Goal: Check status: Check status

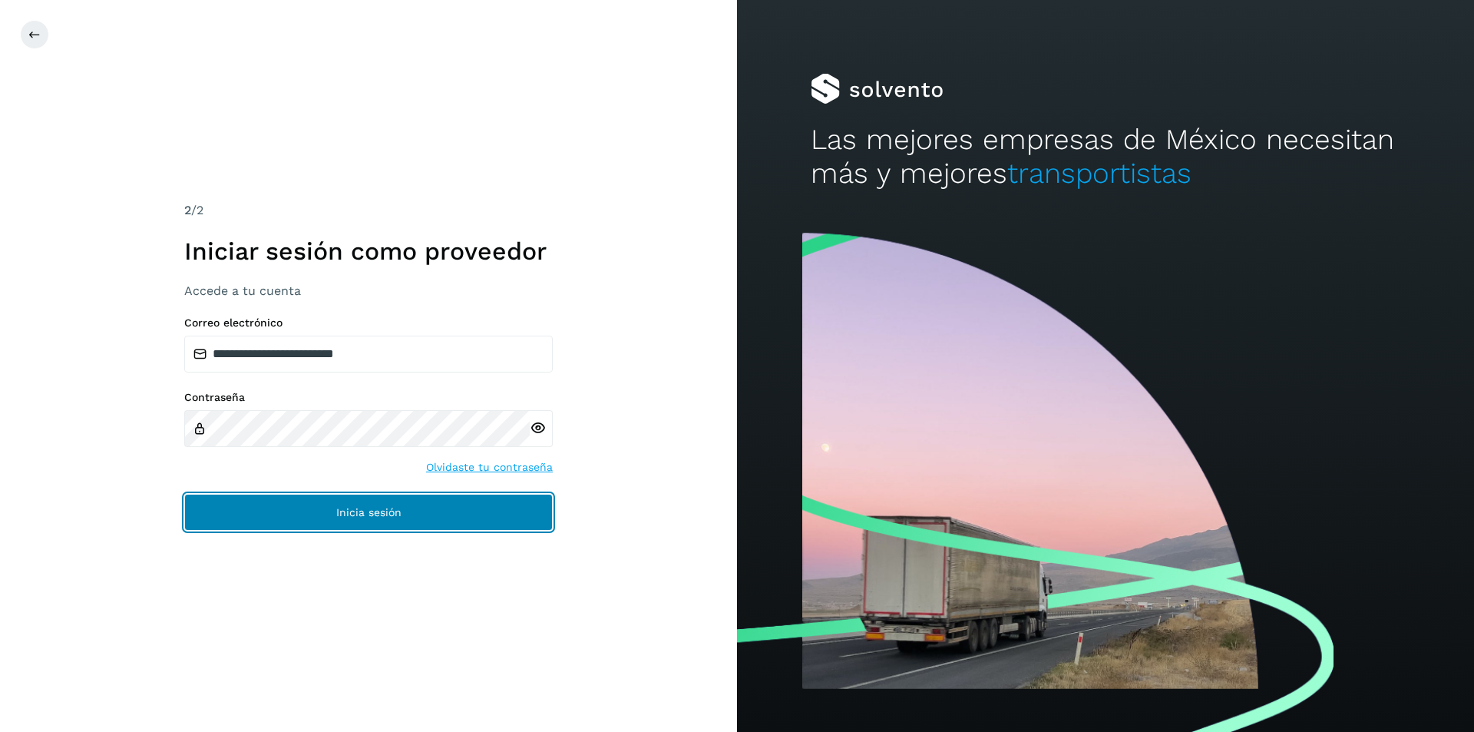
click at [372, 514] on span "Inicia sesión" at bounding box center [368, 512] width 65 height 11
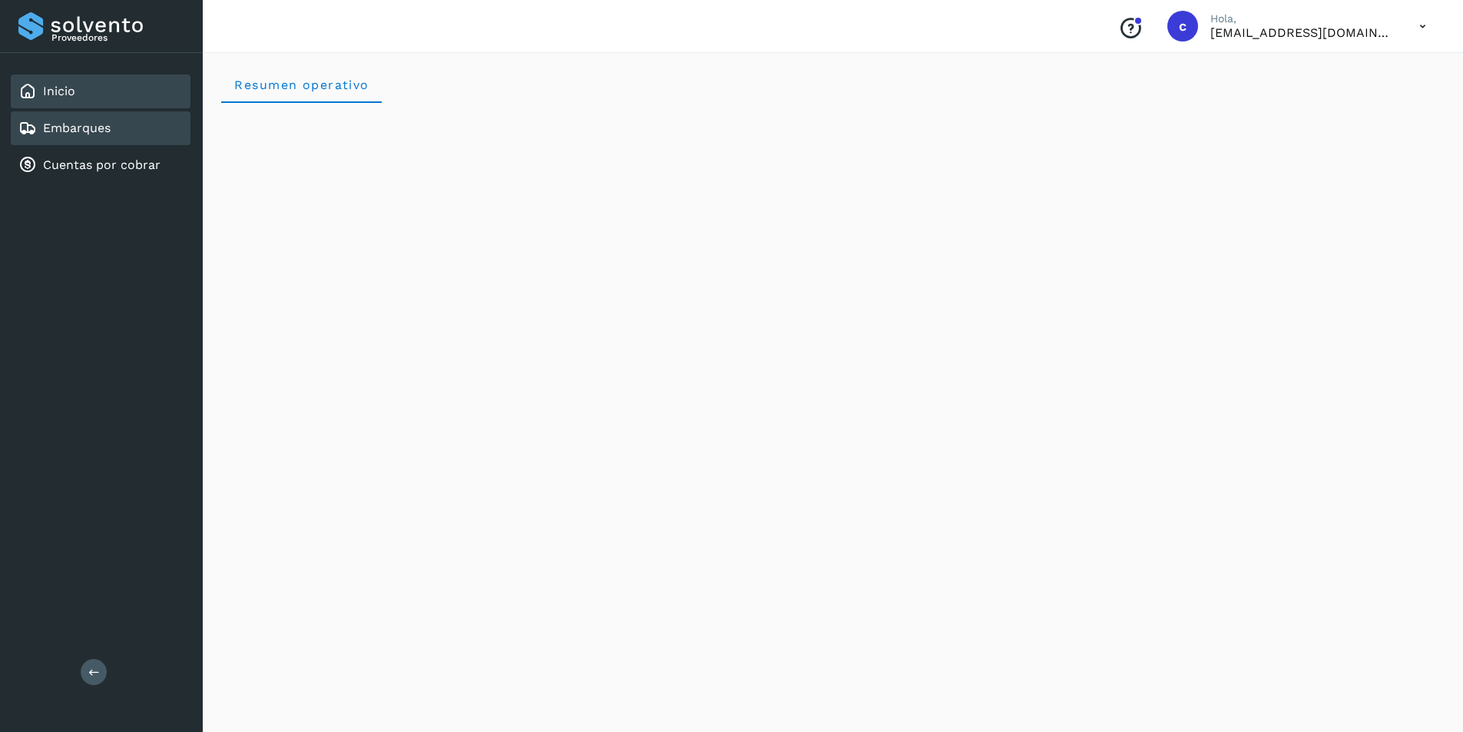
click at [134, 127] on div "Embarques" at bounding box center [101, 128] width 180 height 34
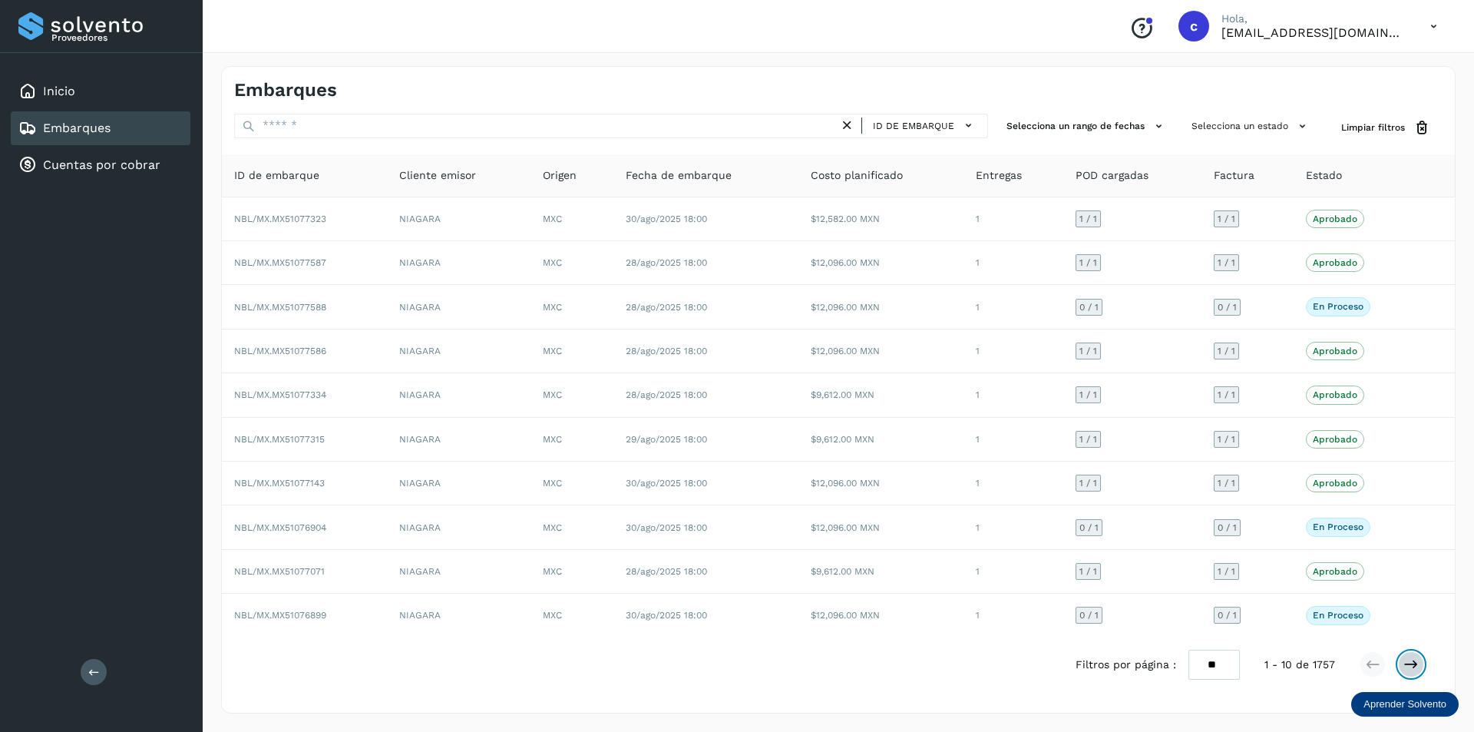
click at [1403, 661] on button at bounding box center [1411, 664] width 26 height 26
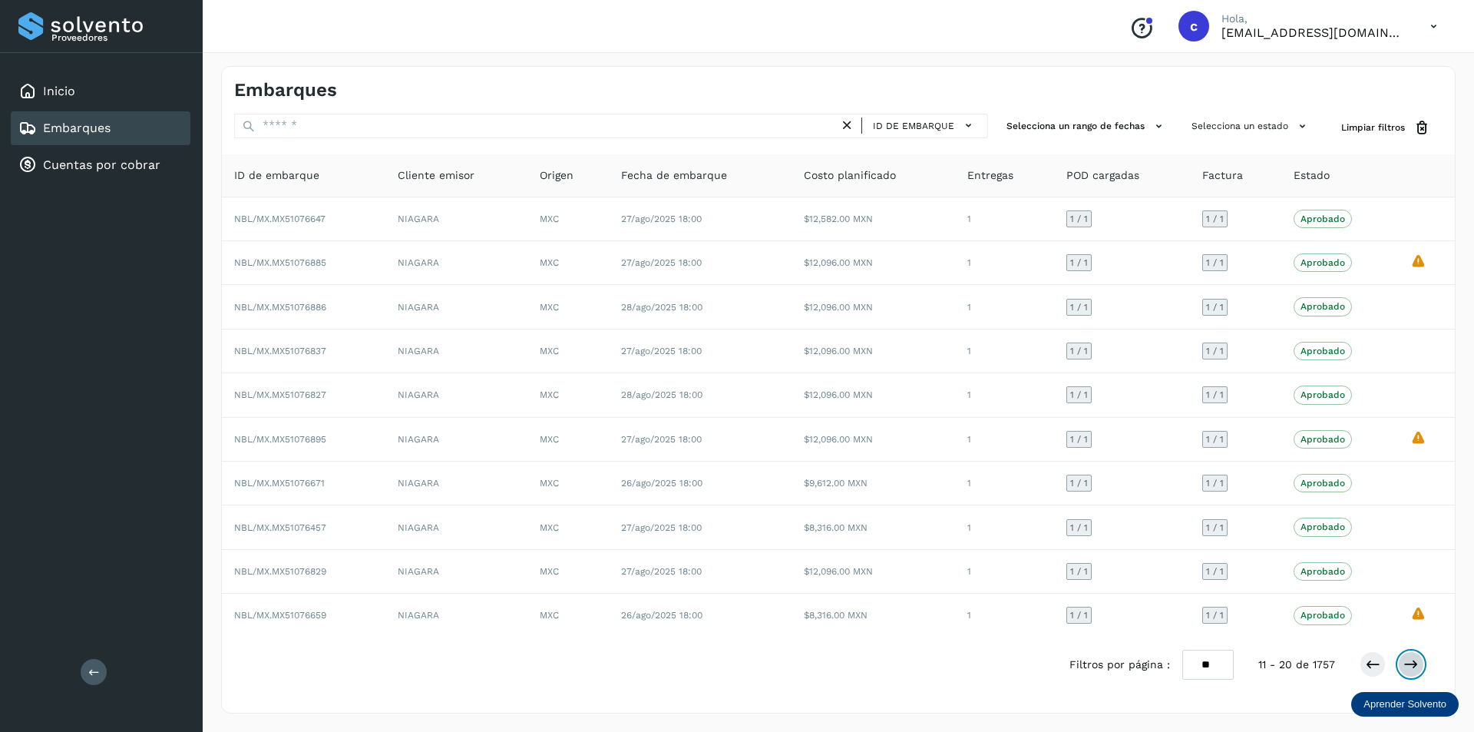
click at [1407, 663] on icon at bounding box center [1411, 664] width 15 height 15
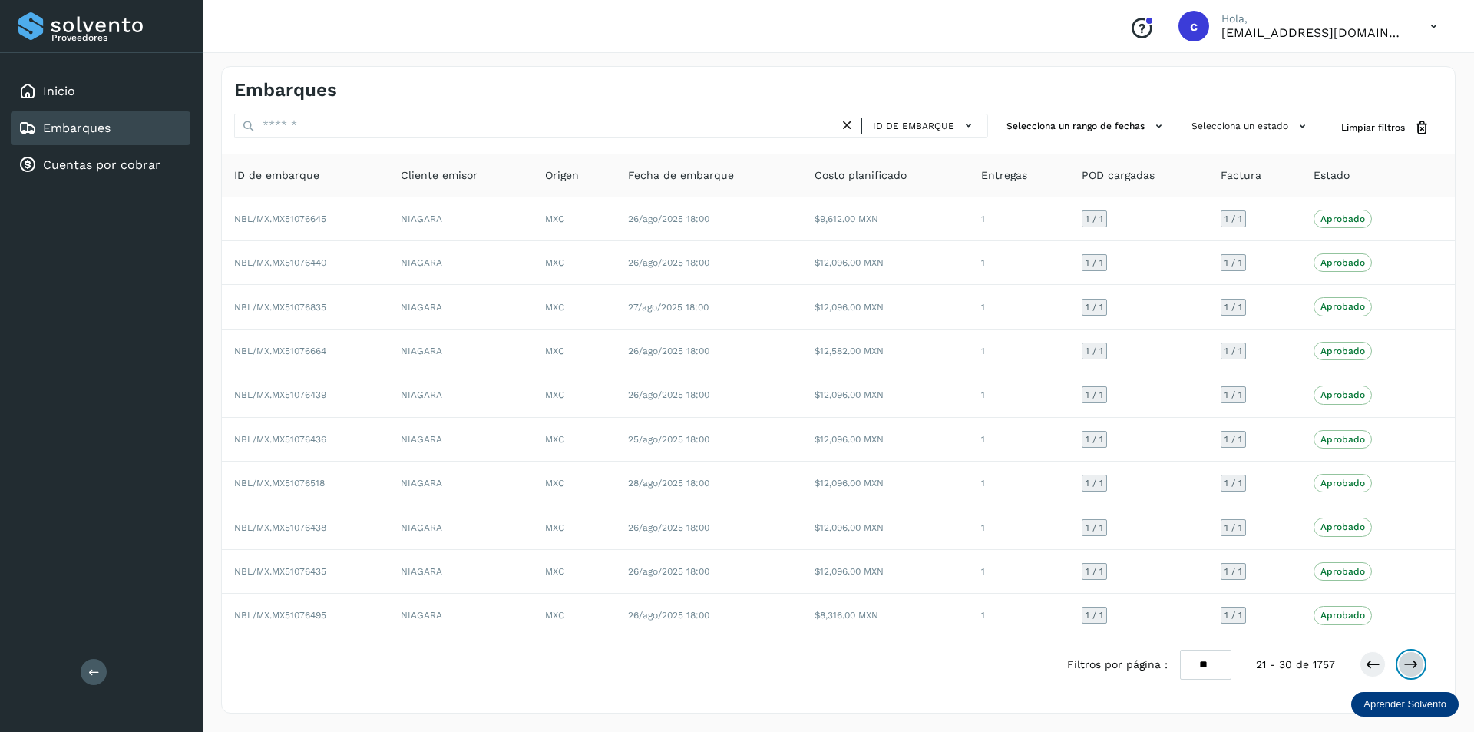
click at [1407, 664] on icon at bounding box center [1411, 664] width 15 height 15
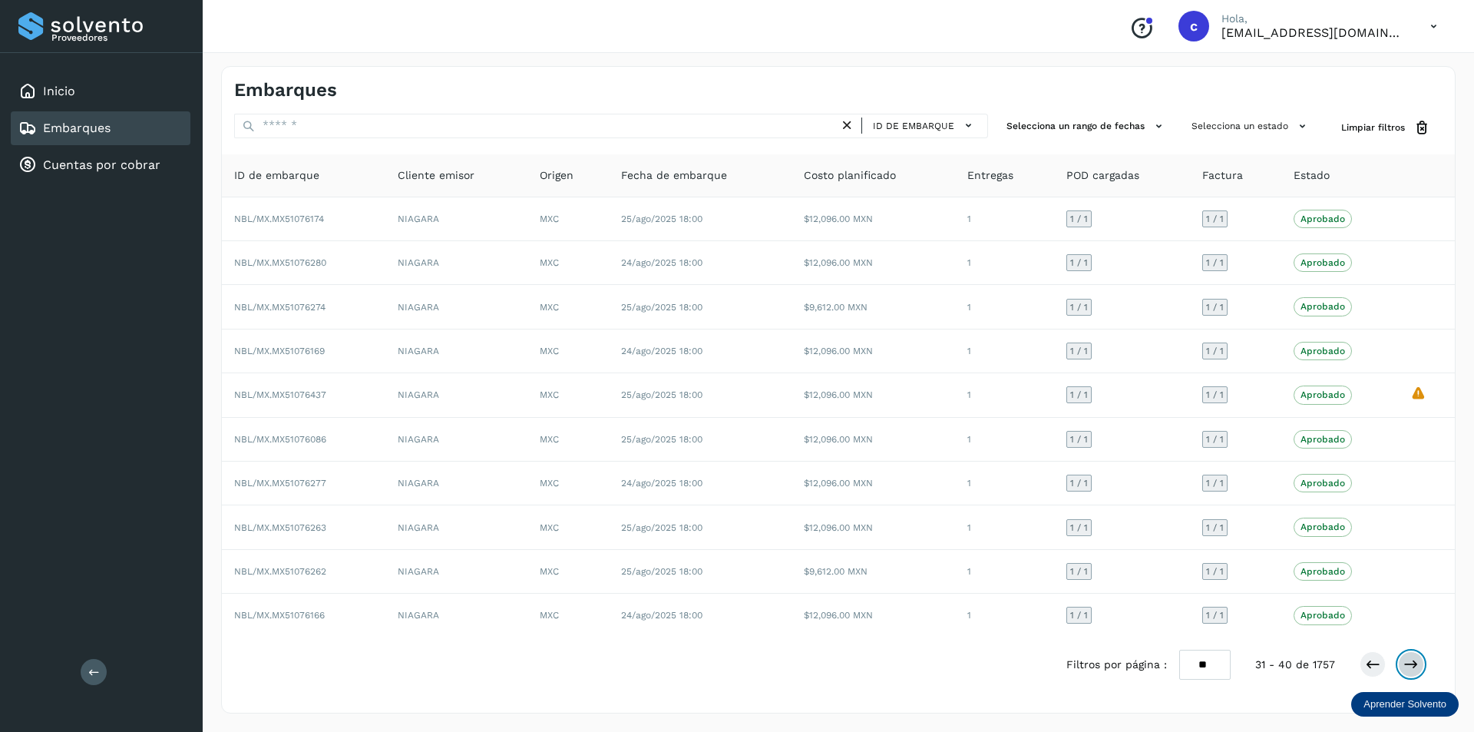
click at [1407, 664] on icon at bounding box center [1411, 664] width 15 height 15
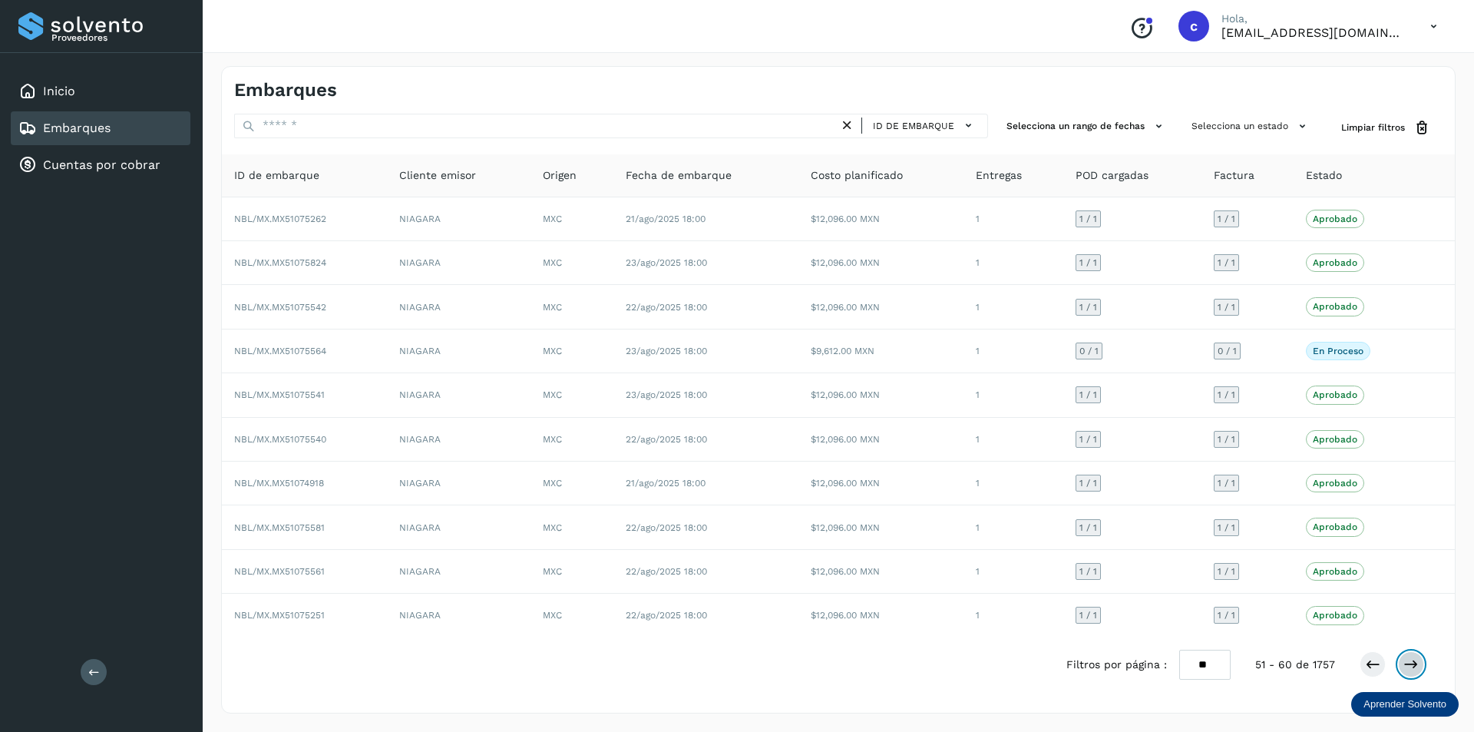
click at [1407, 664] on icon at bounding box center [1411, 664] width 15 height 15
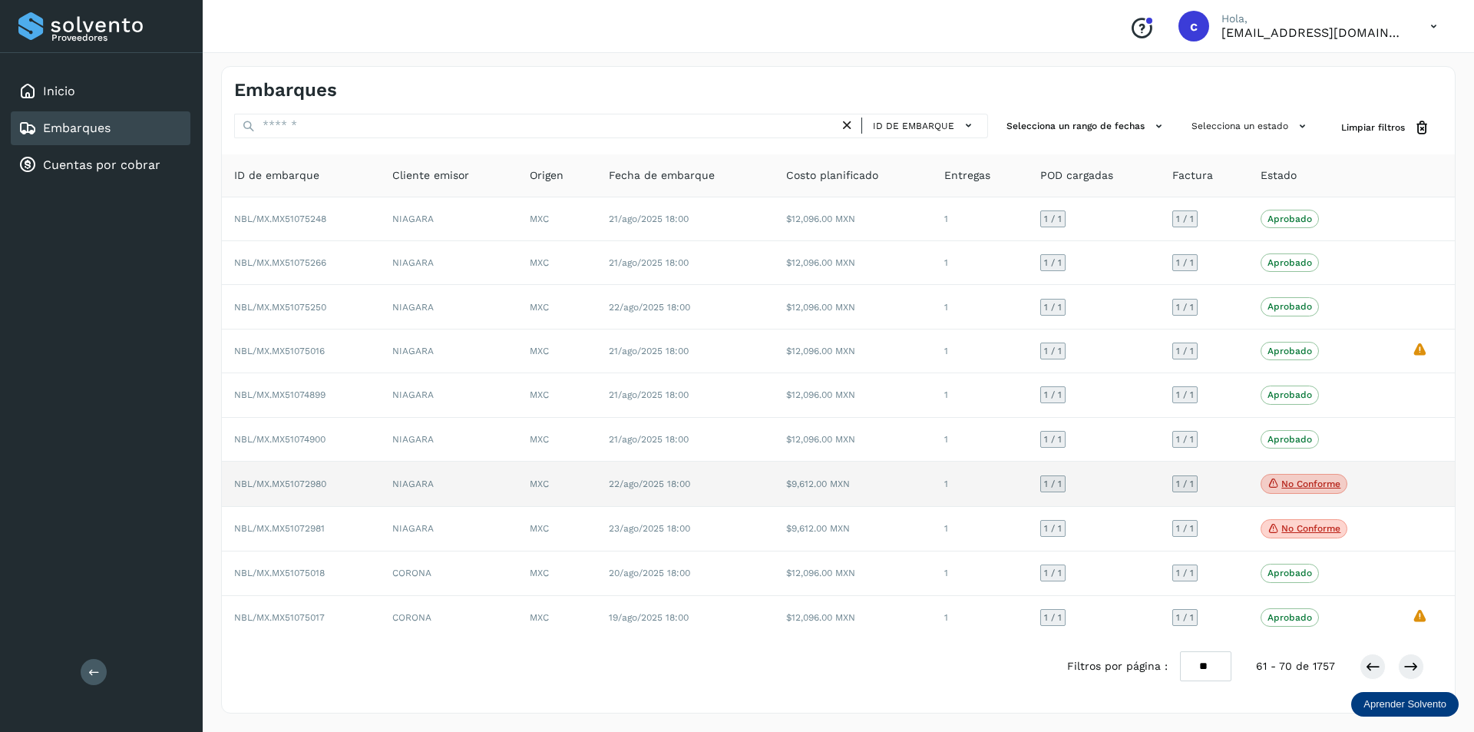
click at [1308, 490] on span "No conforme" at bounding box center [1304, 484] width 87 height 20
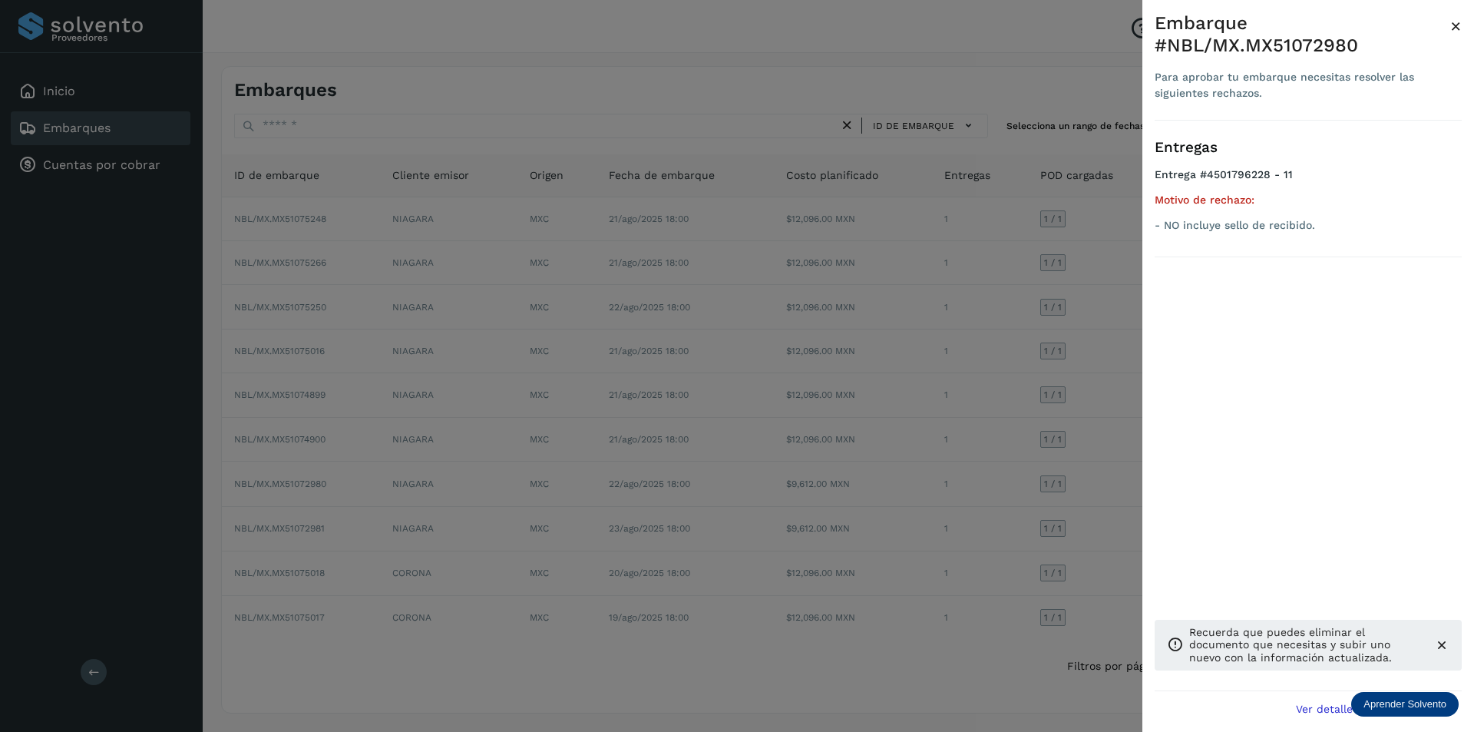
click at [1113, 451] on div at bounding box center [737, 366] width 1474 height 732
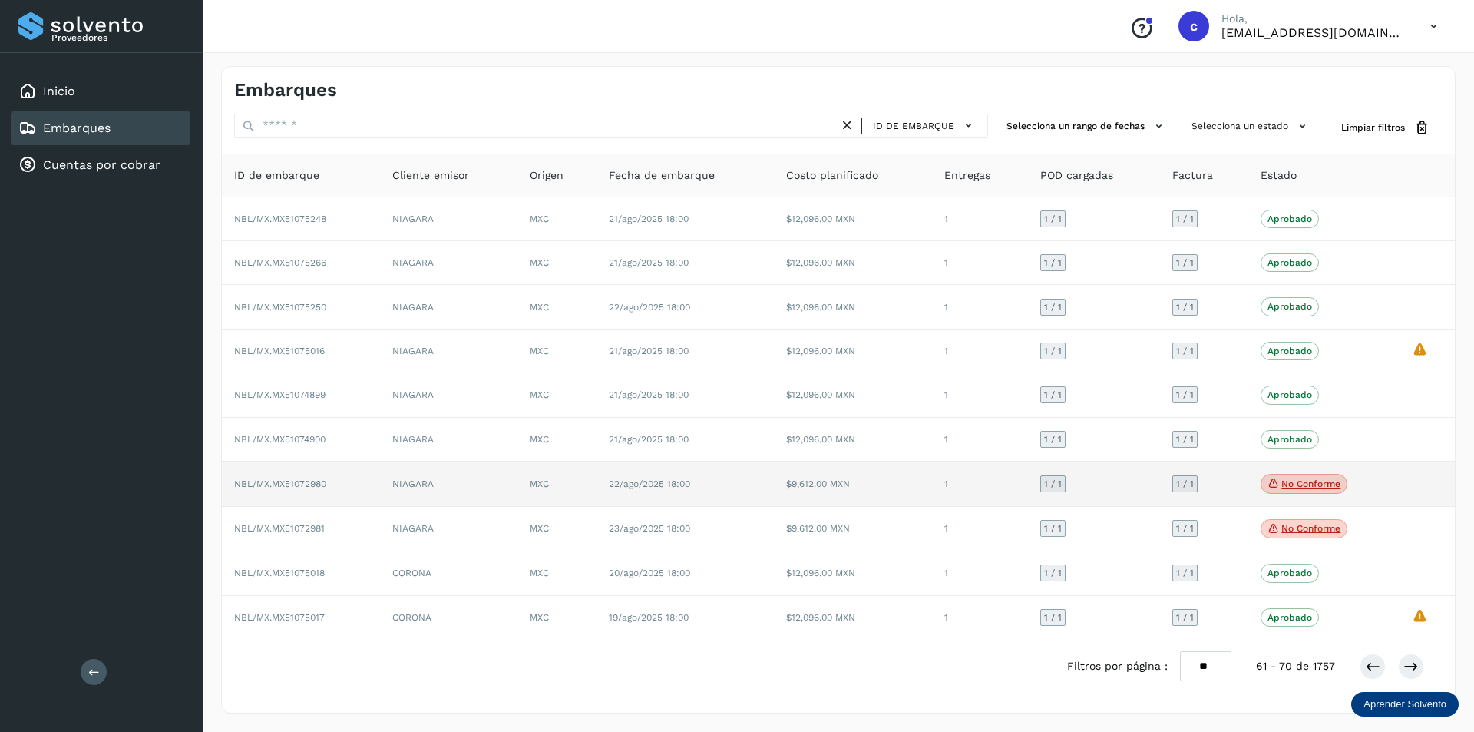
click at [854, 487] on td "$9,612.00 MXN" at bounding box center [853, 483] width 158 height 45
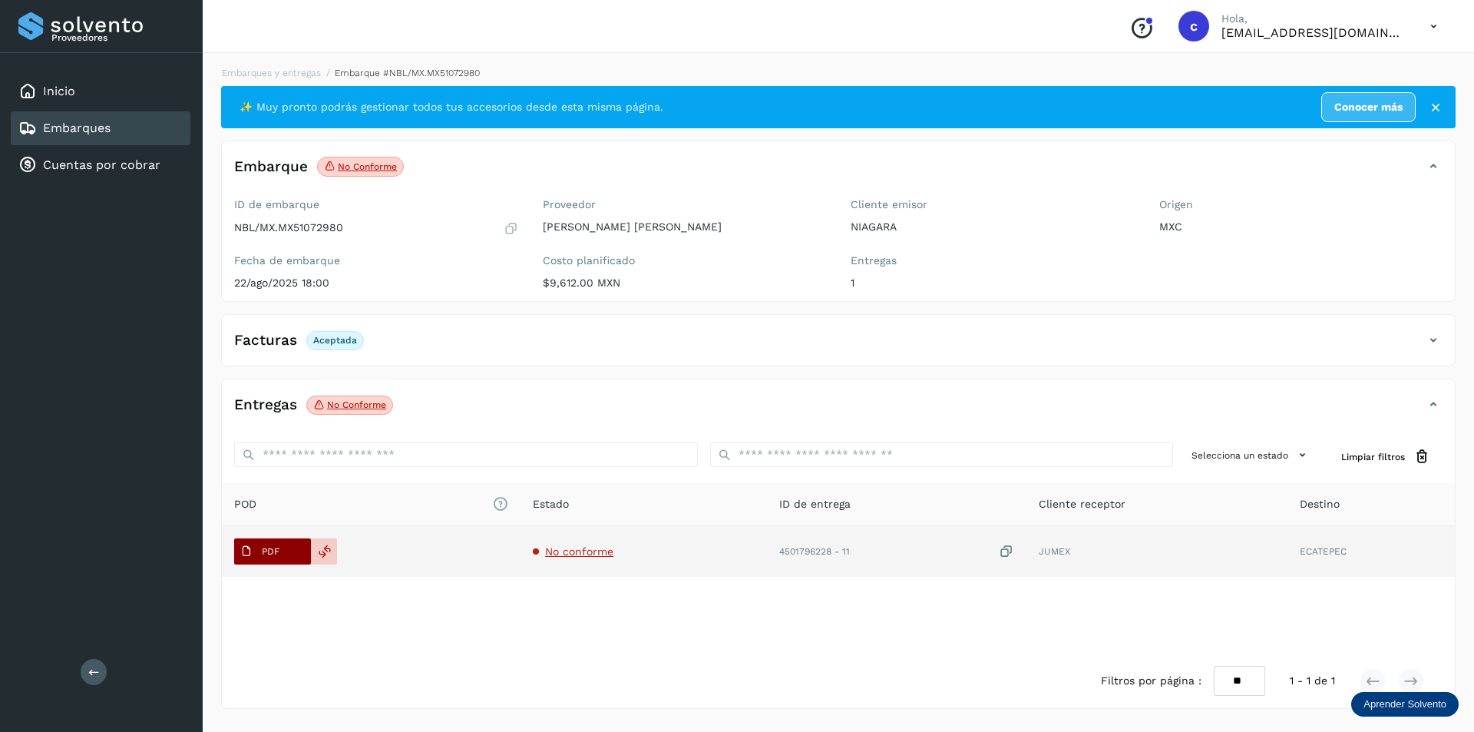
click at [282, 544] on span "PDF" at bounding box center [259, 551] width 51 height 25
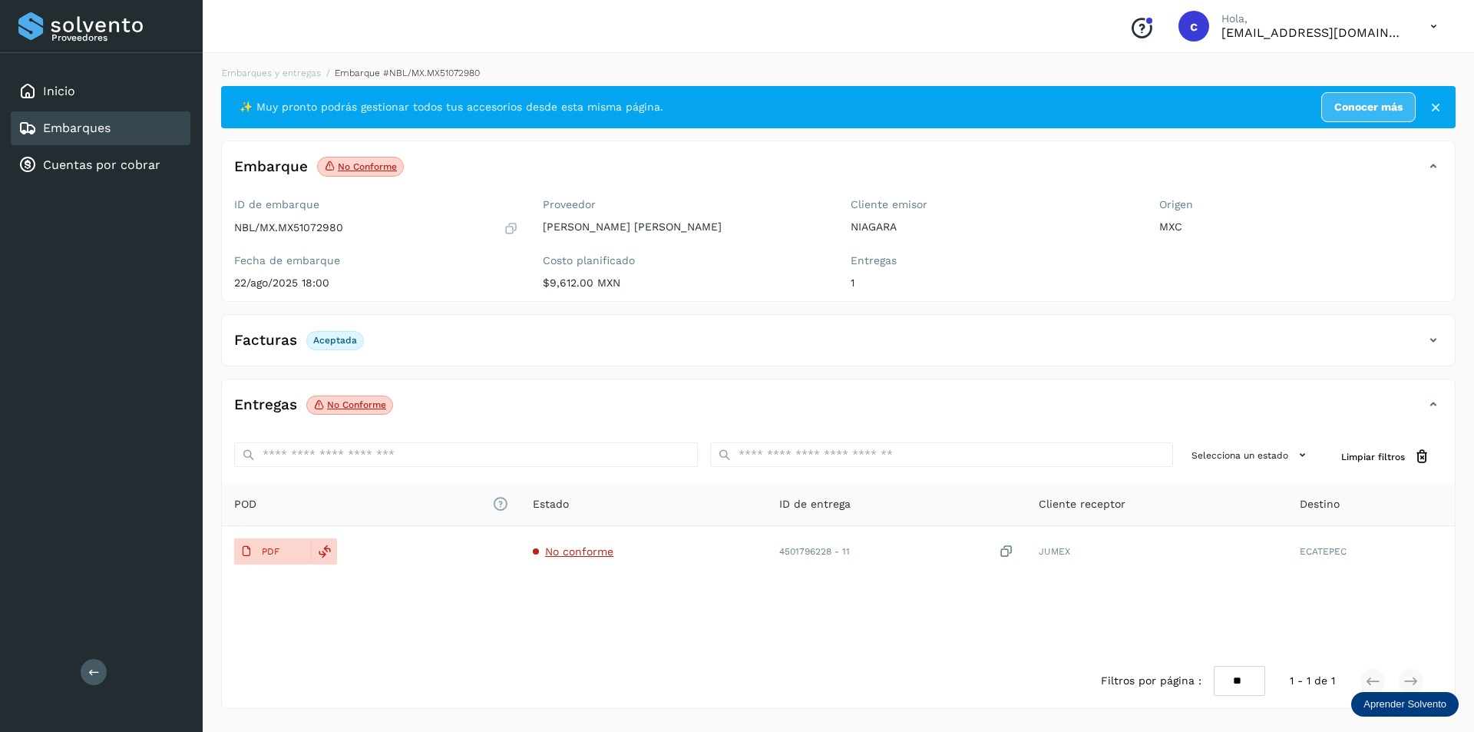
click at [149, 127] on div "Embarques" at bounding box center [101, 128] width 180 height 34
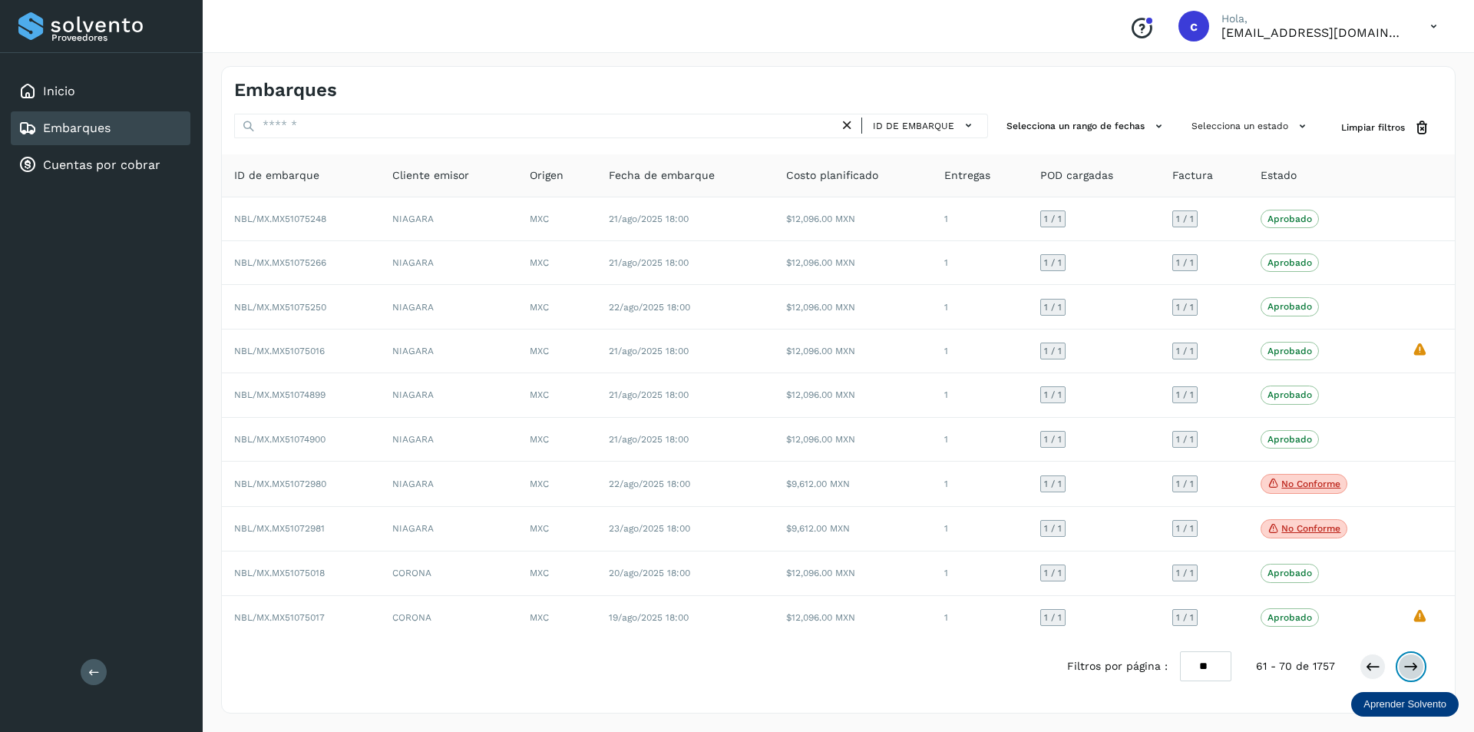
click at [1407, 658] on button at bounding box center [1411, 666] width 26 height 26
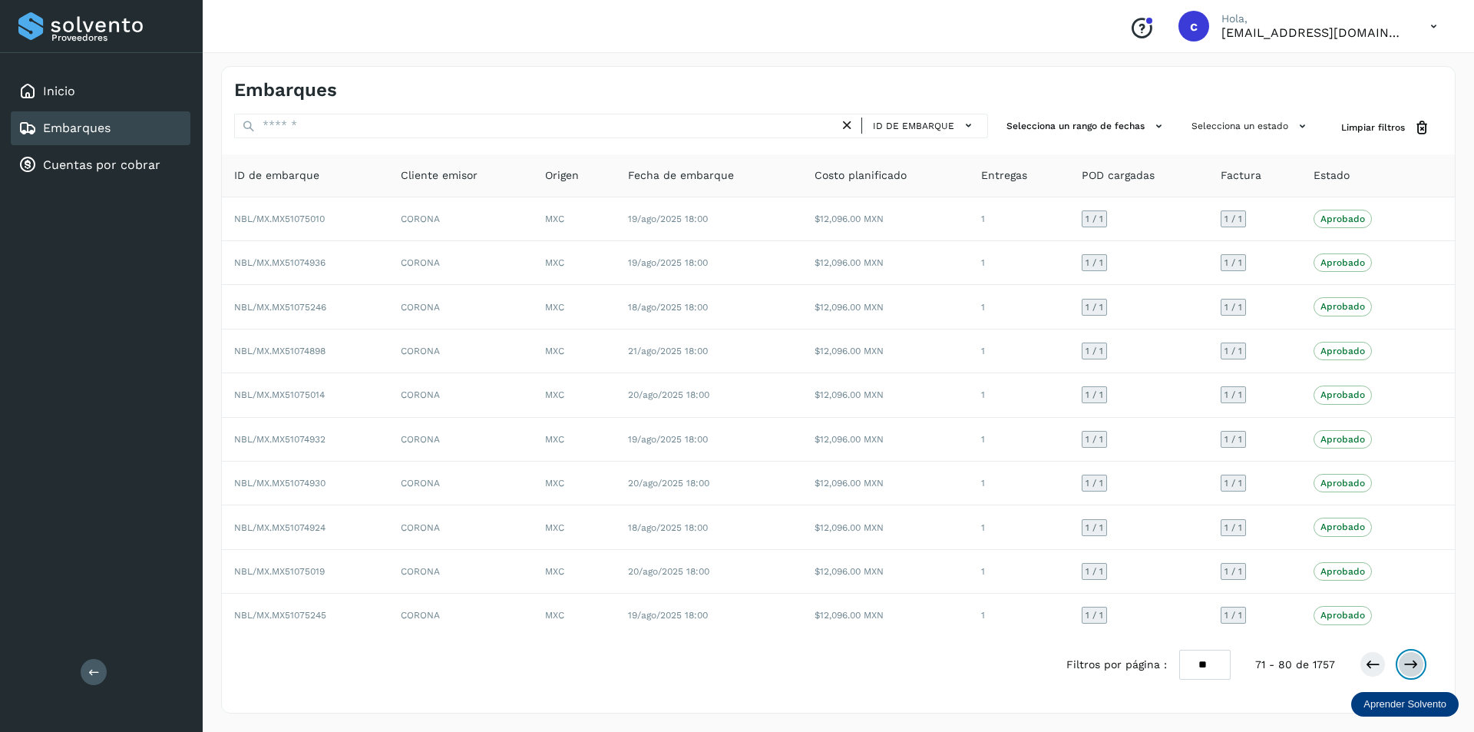
click at [1407, 654] on button at bounding box center [1411, 664] width 26 height 26
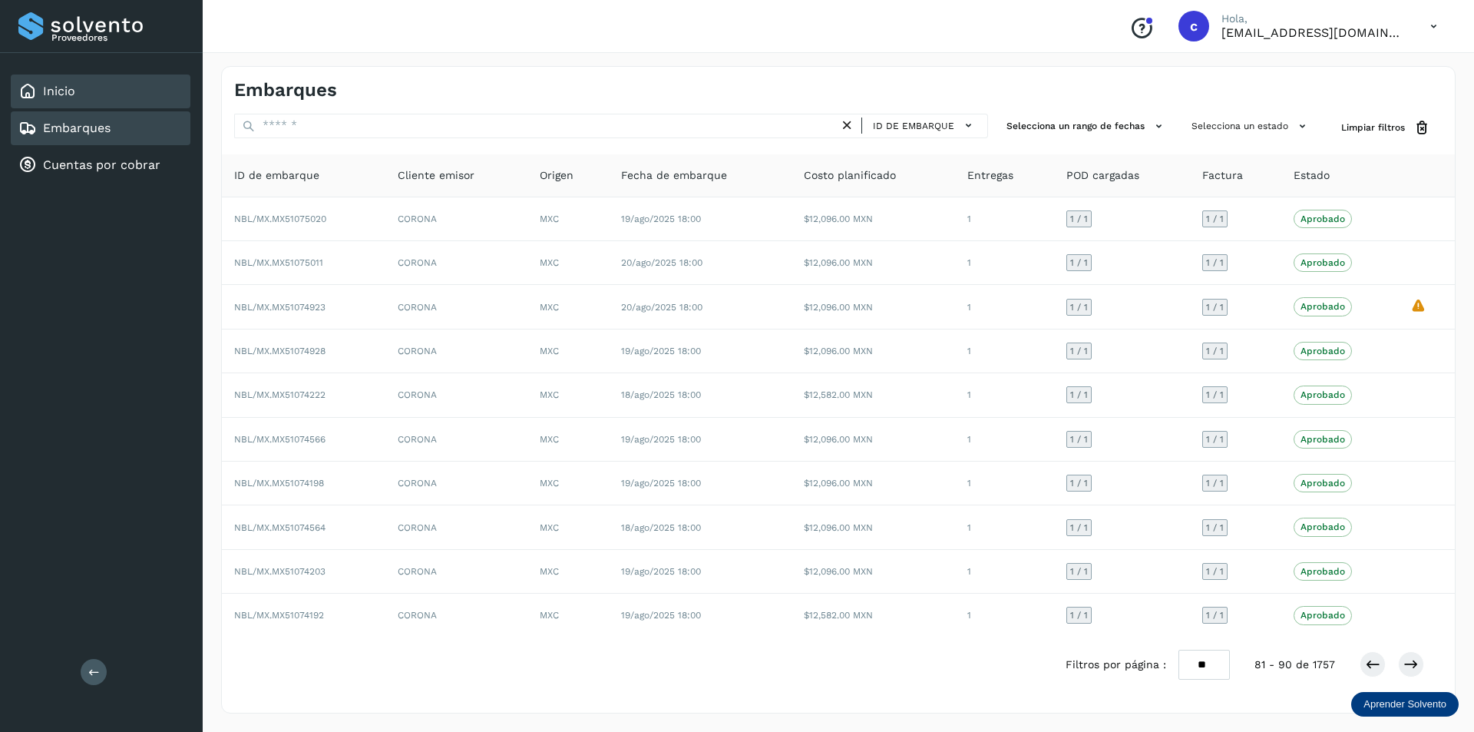
click at [76, 98] on div "Inicio" at bounding box center [101, 91] width 180 height 34
